Goal: Task Accomplishment & Management: Manage account settings

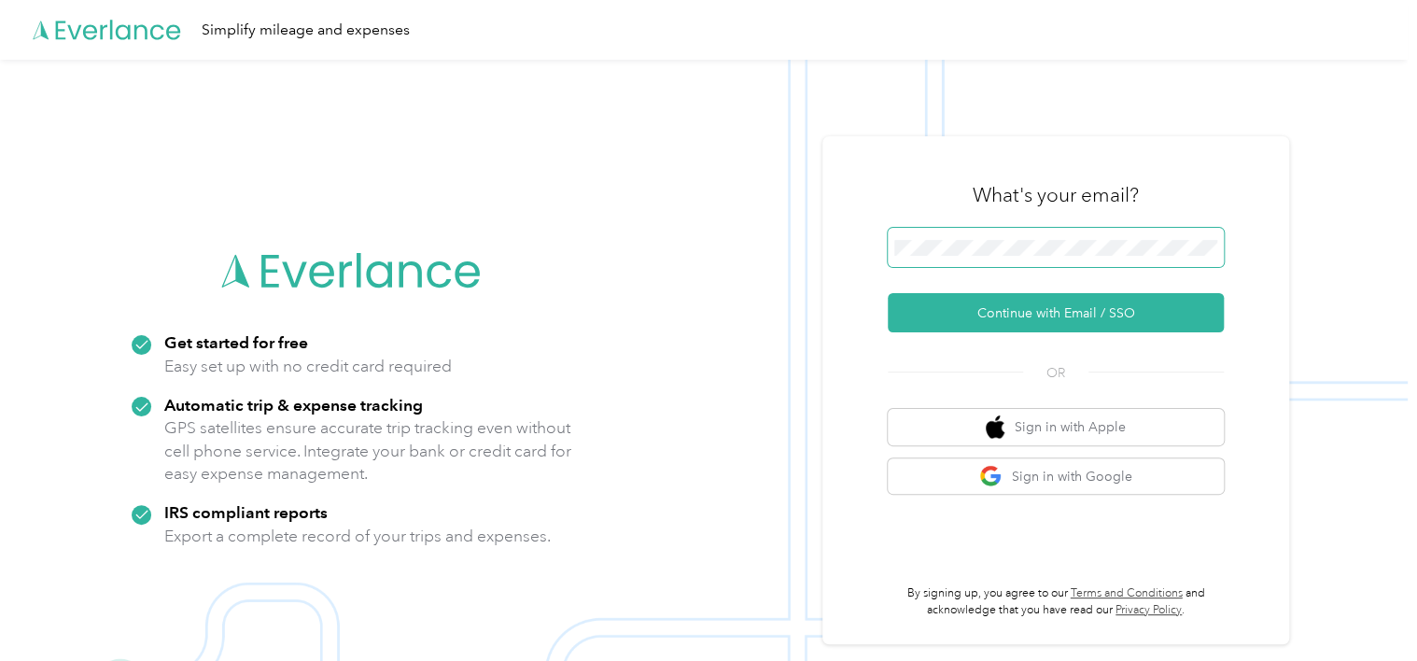
click at [951, 231] on span at bounding box center [1056, 247] width 336 height 39
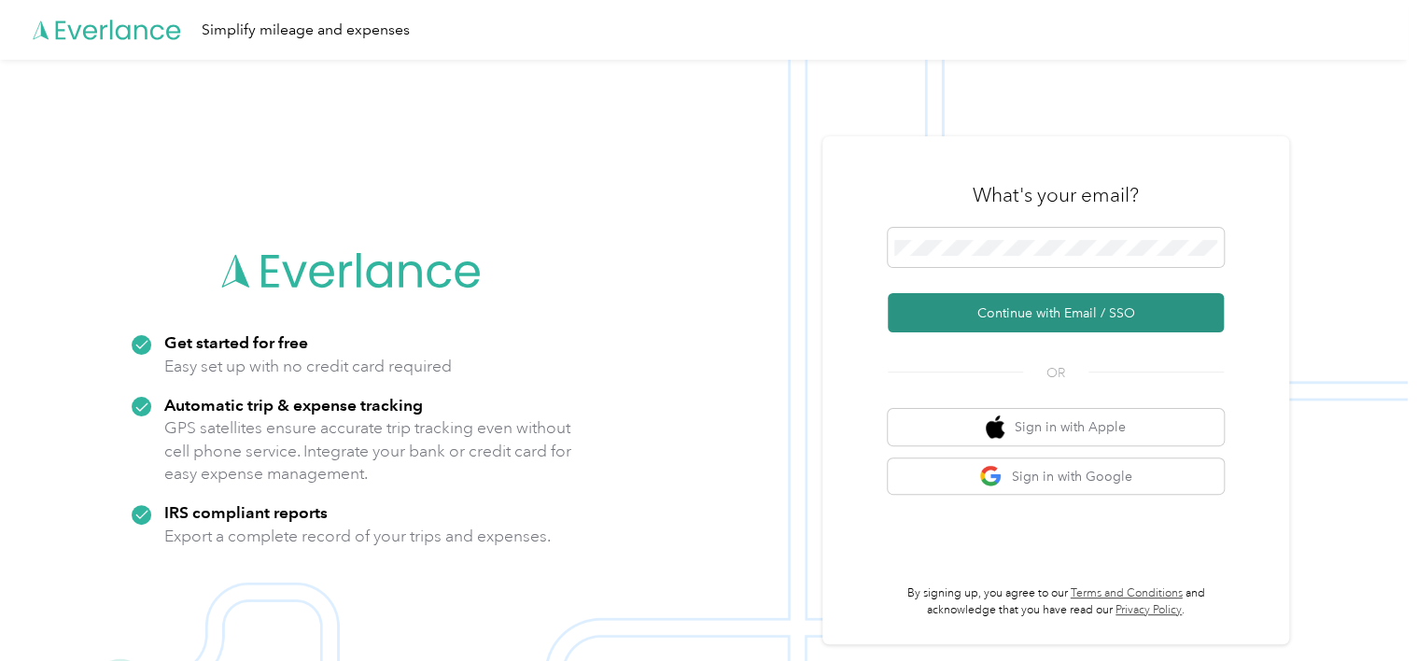
click at [1092, 314] on button "Continue with Email / SSO" at bounding box center [1056, 312] width 336 height 39
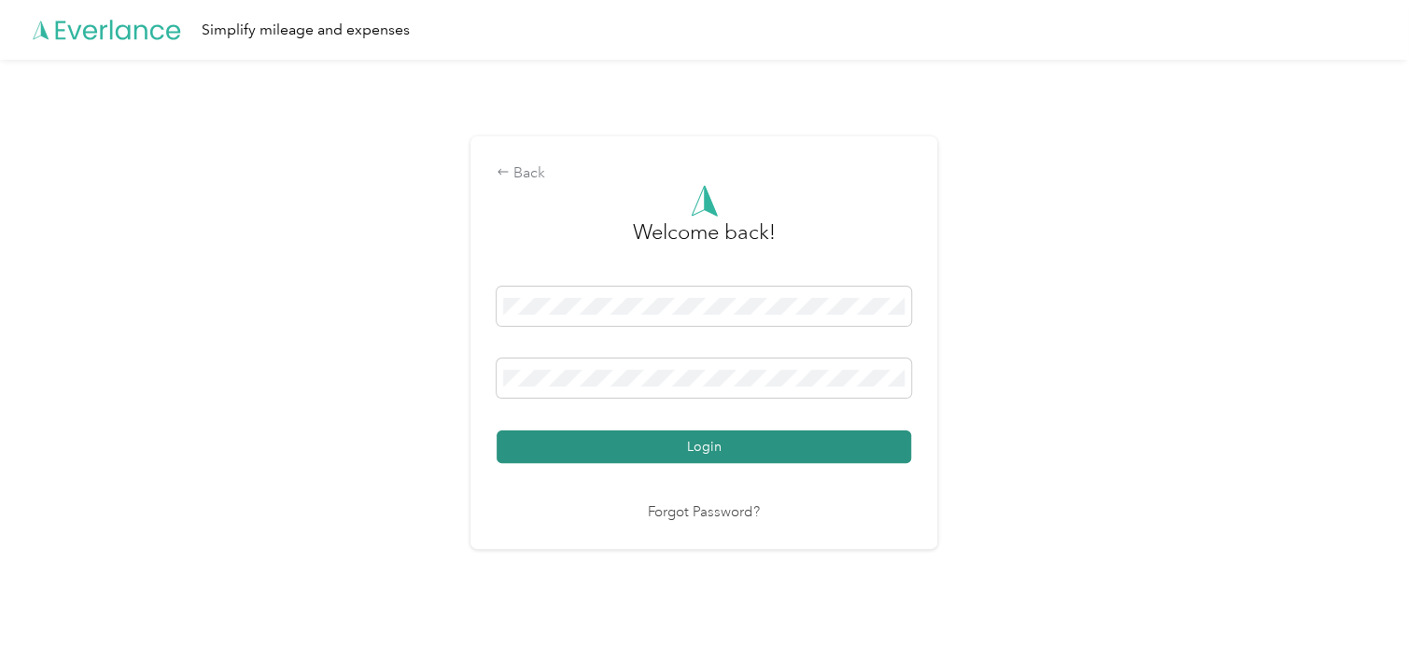
click at [751, 446] on button "Login" at bounding box center [704, 446] width 415 height 33
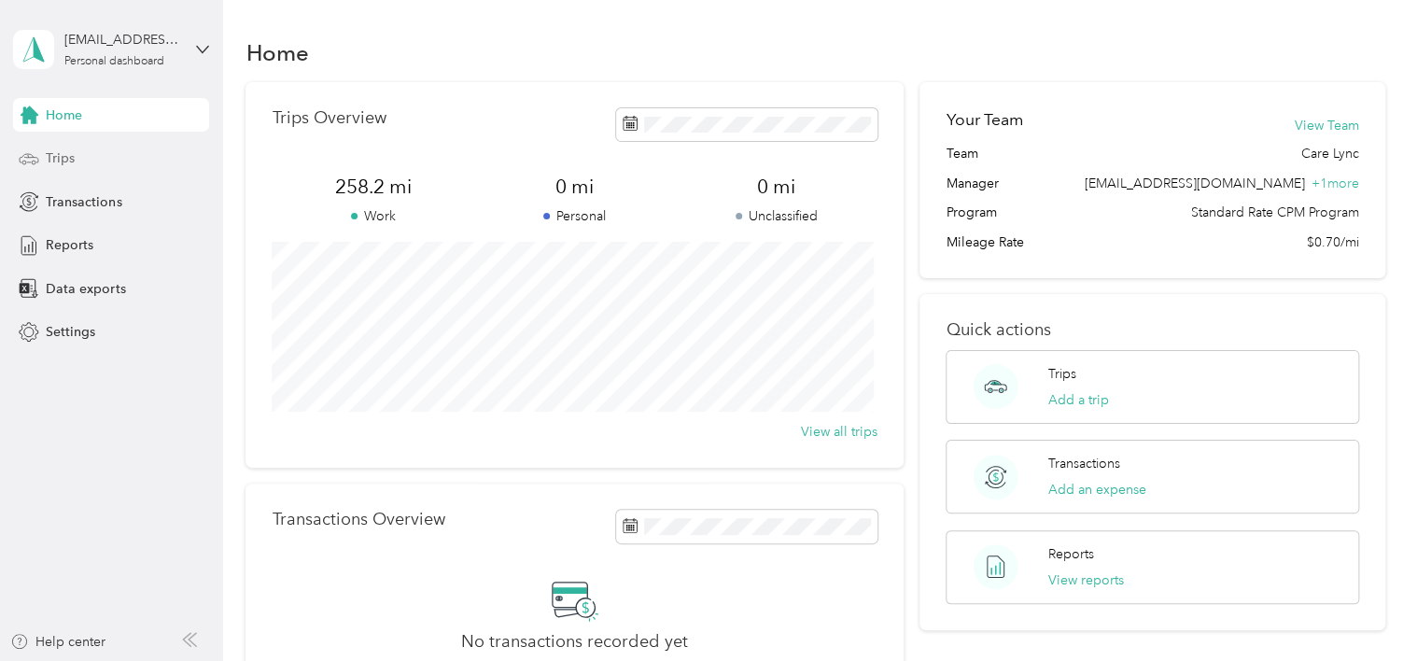
click at [93, 164] on div "Trips" at bounding box center [111, 159] width 196 height 34
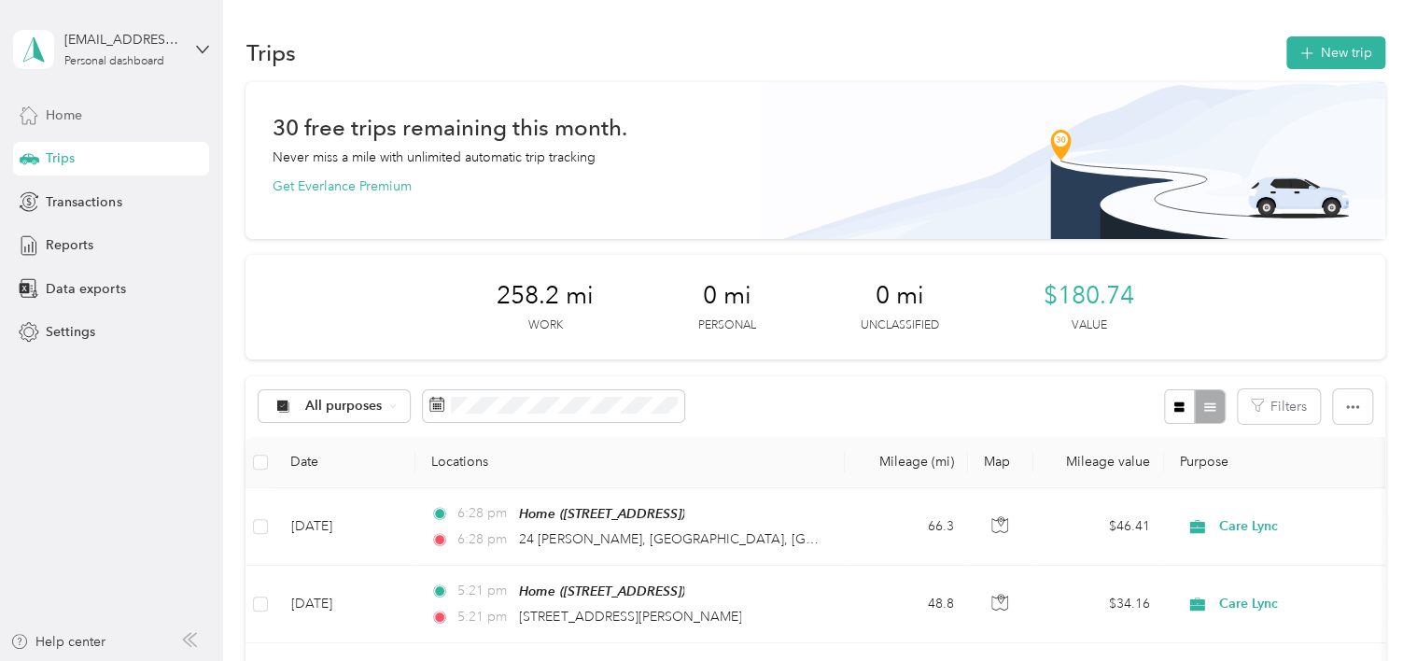
click at [100, 121] on div "Home" at bounding box center [111, 115] width 196 height 34
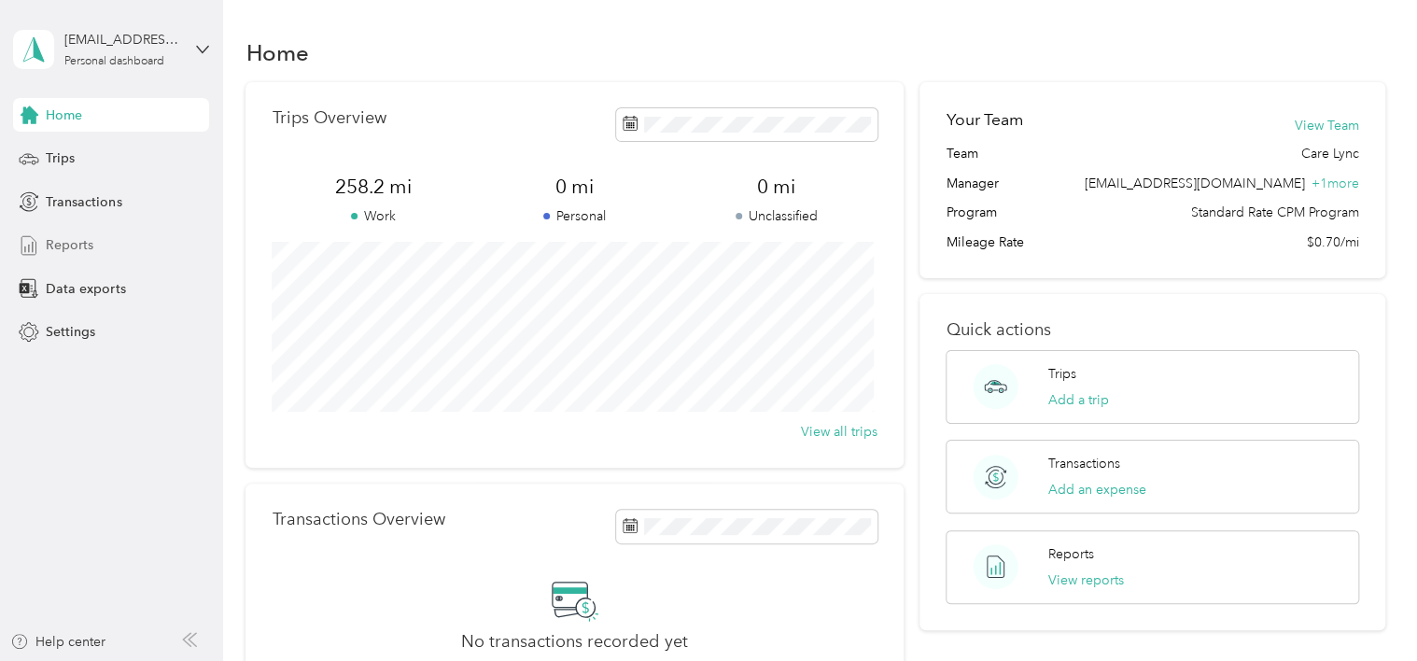
click at [73, 245] on span "Reports" at bounding box center [70, 245] width 48 height 20
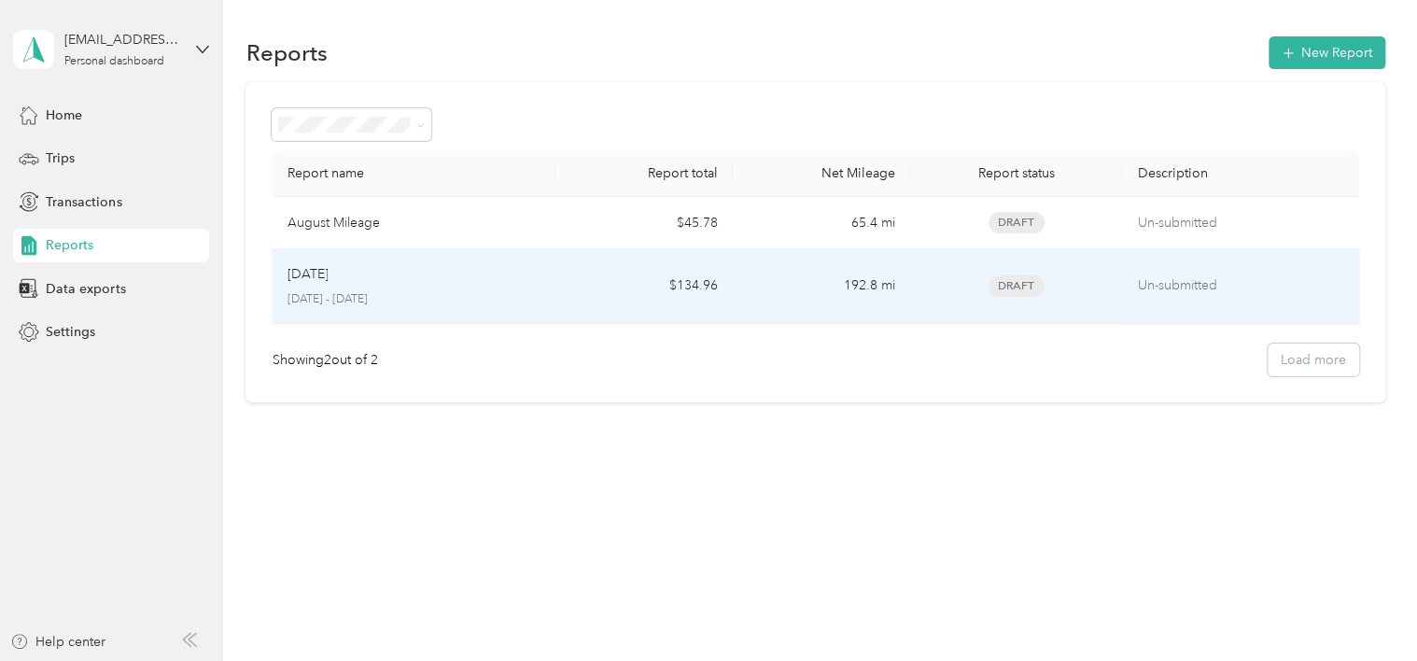
click at [413, 291] on p "[DATE] - [DATE]" at bounding box center [414, 299] width 254 height 17
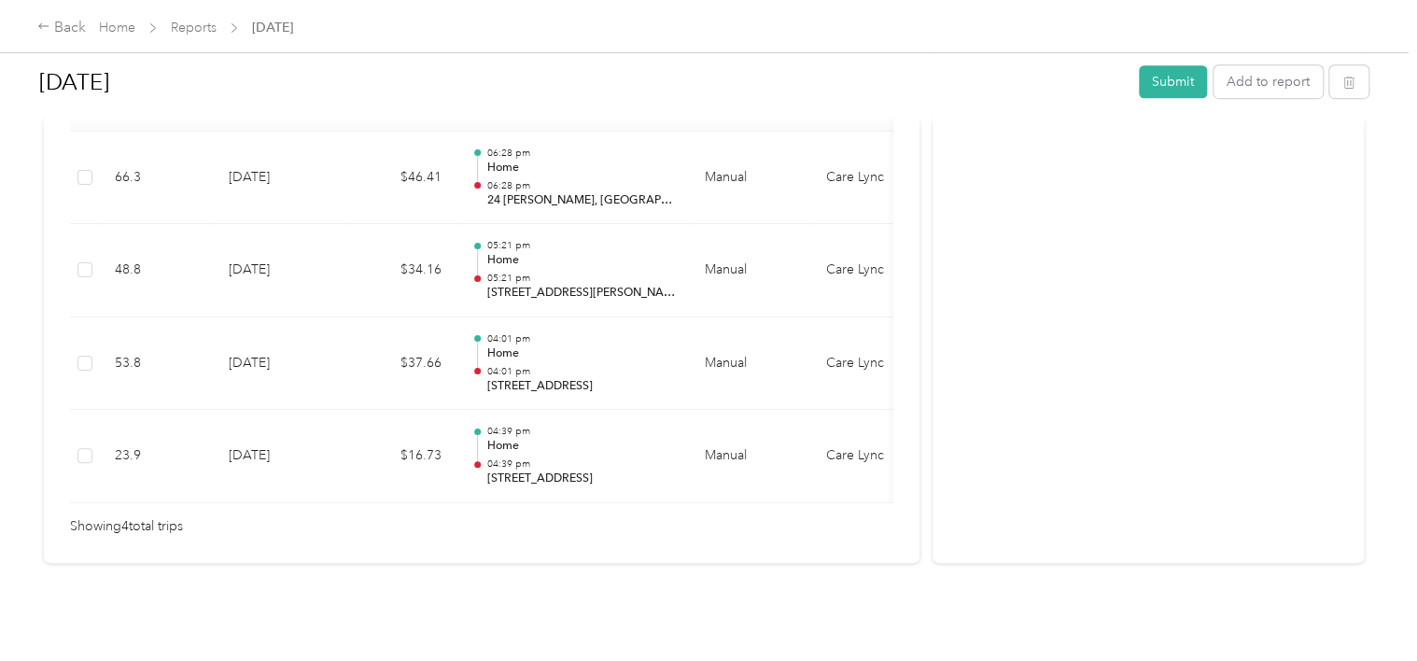
scroll to position [557, 0]
click at [1257, 81] on button "Add to report" at bounding box center [1268, 81] width 109 height 33
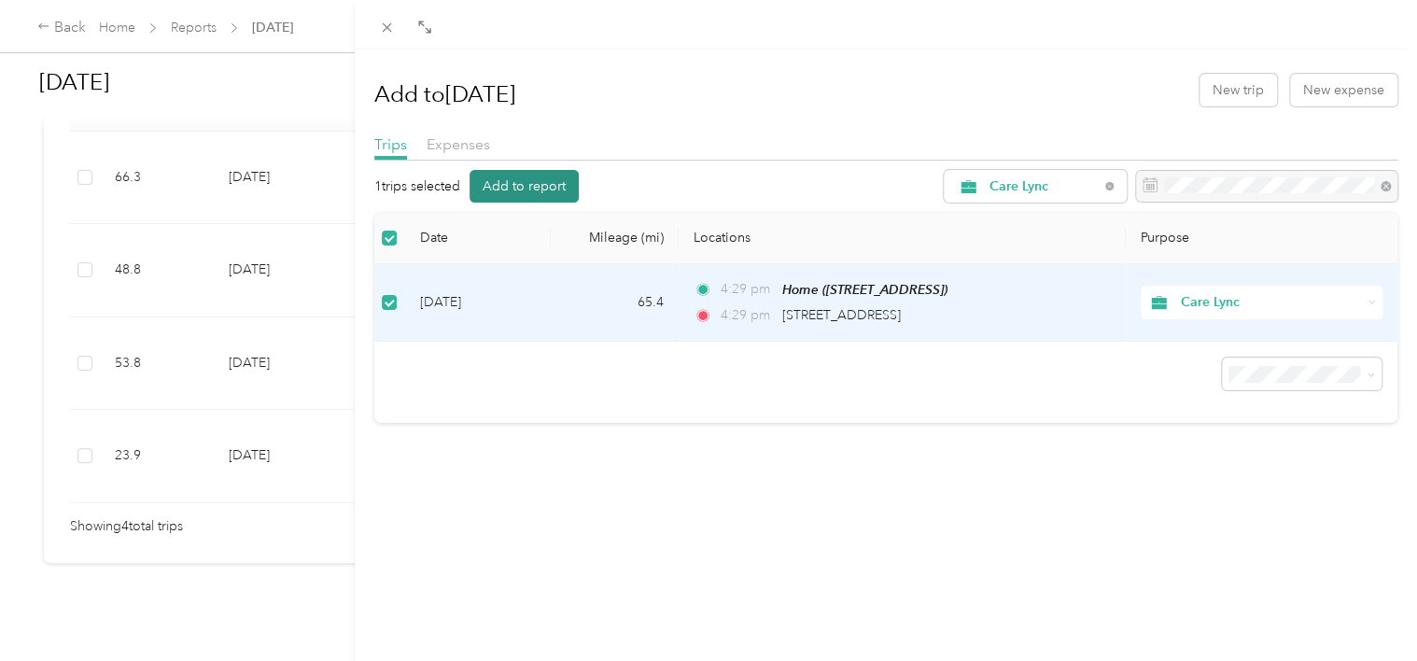
click at [525, 187] on button "Add to report" at bounding box center [524, 186] width 109 height 33
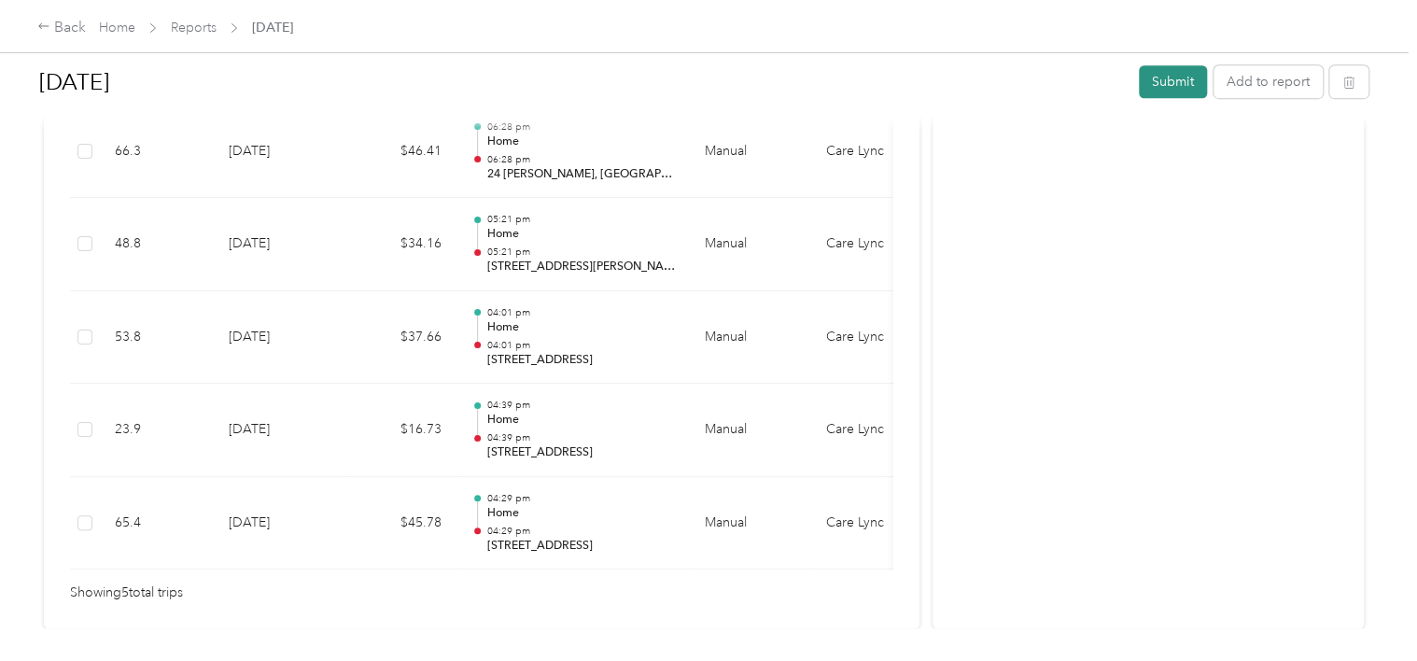
click at [1169, 78] on button "Submit" at bounding box center [1173, 81] width 68 height 33
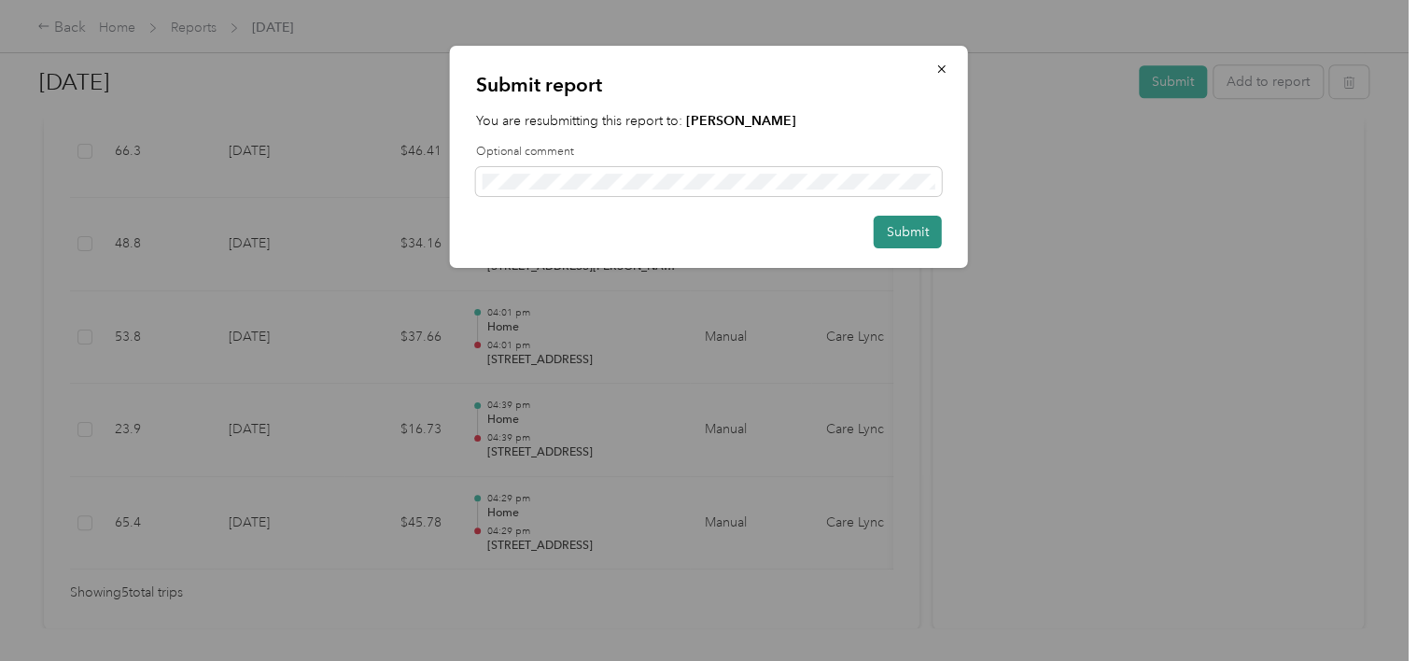
click at [918, 236] on button "Submit" at bounding box center [908, 232] width 68 height 33
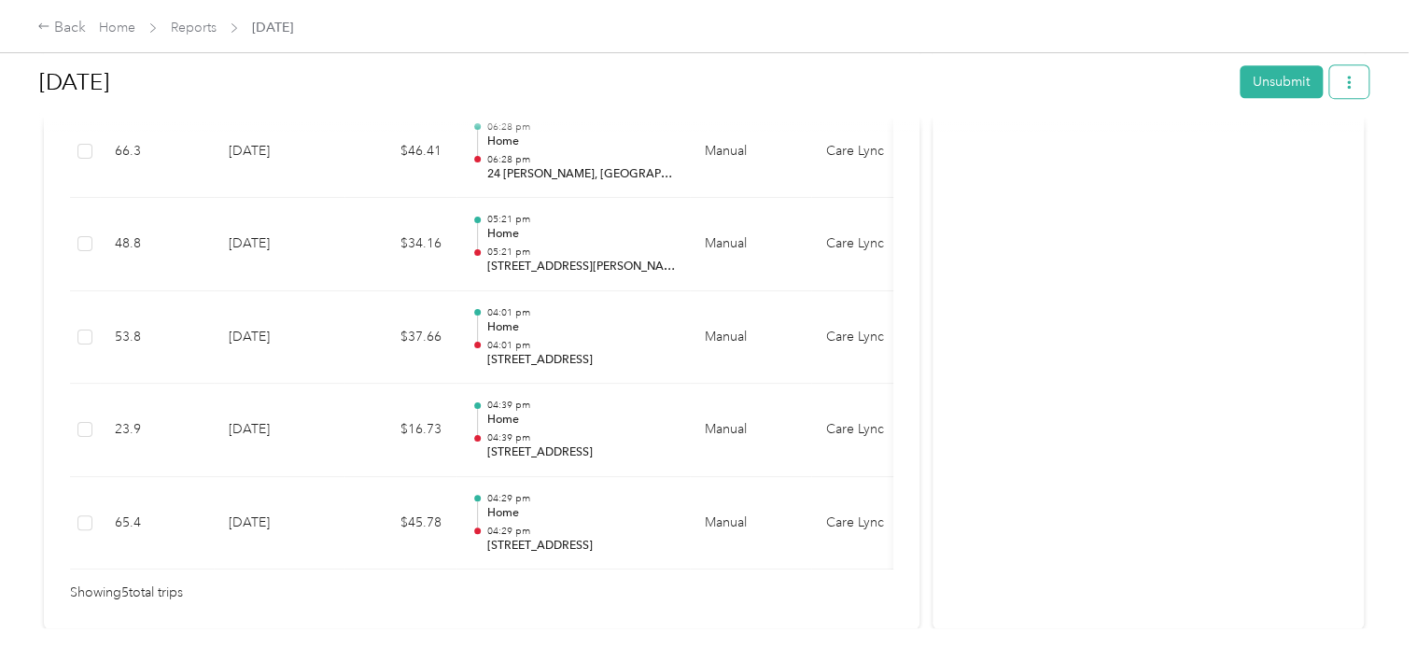
click at [1343, 84] on icon "button" at bounding box center [1349, 82] width 13 height 13
click at [1290, 149] on span "Download" at bounding box center [1292, 150] width 62 height 20
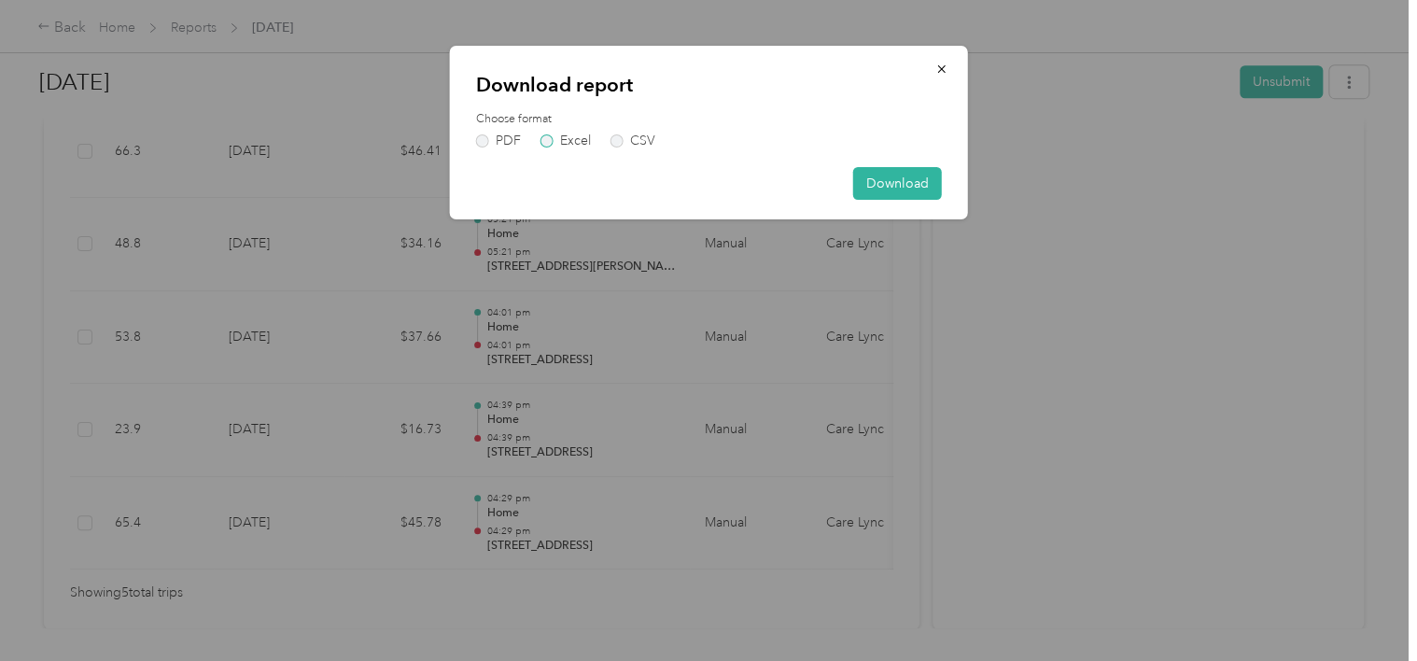
click at [549, 143] on label "Excel" at bounding box center [566, 140] width 50 height 13
click at [902, 186] on button "Download" at bounding box center [897, 183] width 89 height 33
